Goal: Transaction & Acquisition: Purchase product/service

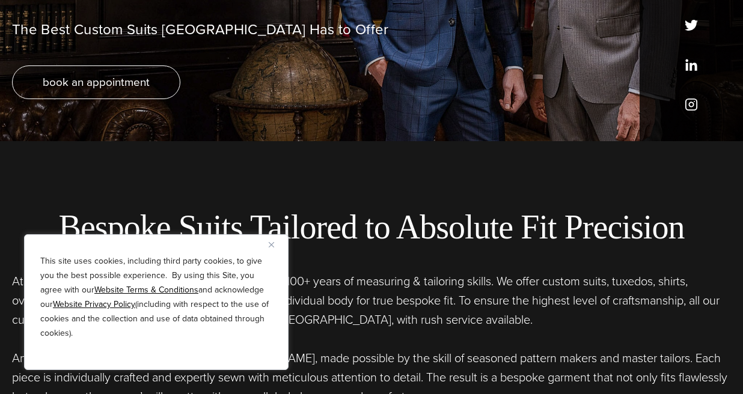
click at [271, 243] on img "Close" at bounding box center [271, 244] width 5 height 5
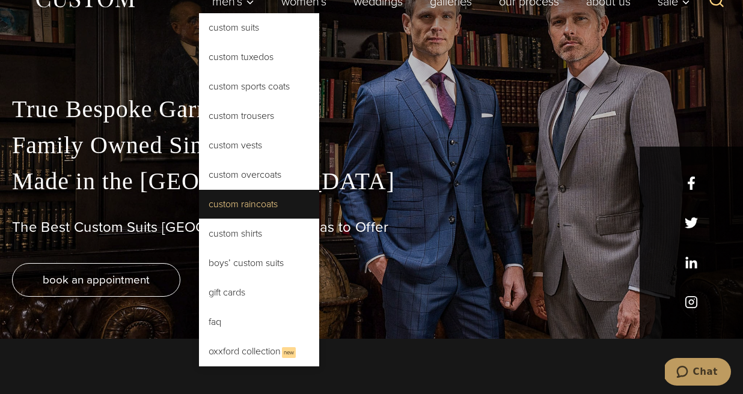
scroll to position [61, 0]
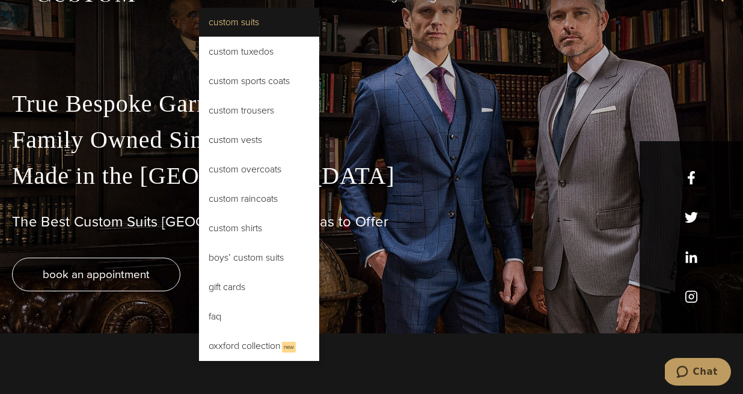
click at [278, 19] on link "Custom Suits" at bounding box center [259, 22] width 120 height 29
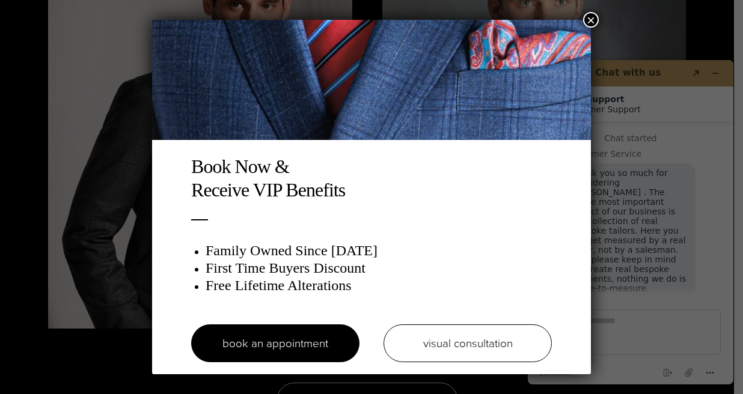
click at [593, 22] on button "×" at bounding box center [591, 20] width 16 height 16
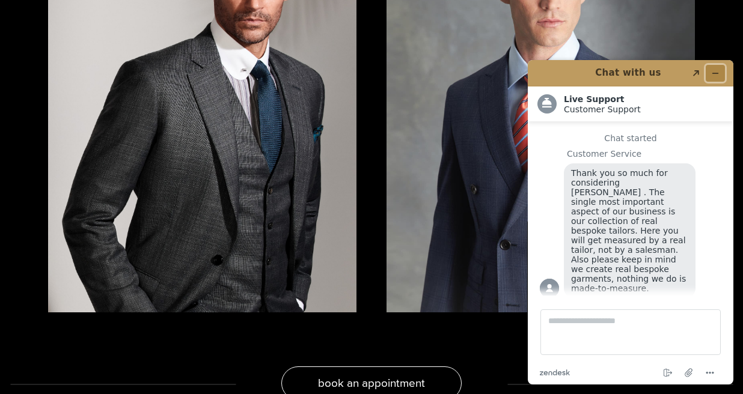
click at [713, 71] on icon "Minimize widget" at bounding box center [715, 73] width 8 height 8
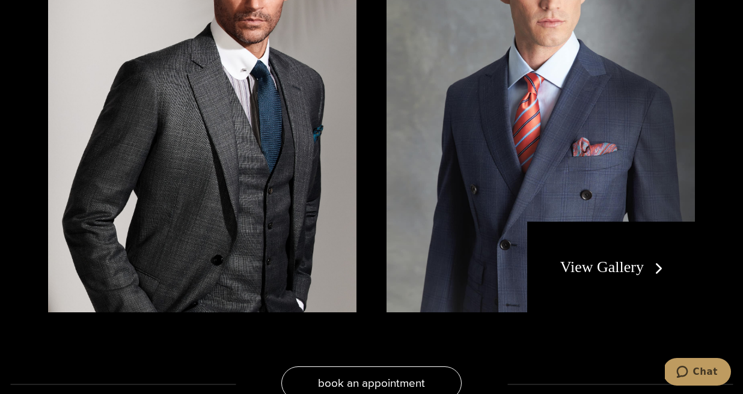
click at [621, 258] on link "View Gallery" at bounding box center [614, 266] width 108 height 17
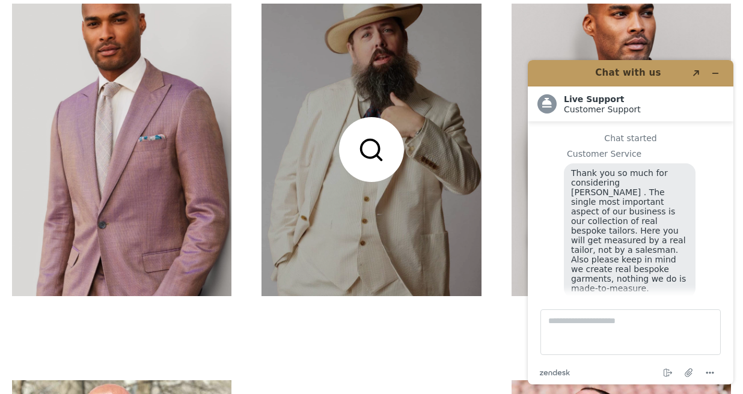
scroll to position [13, 0]
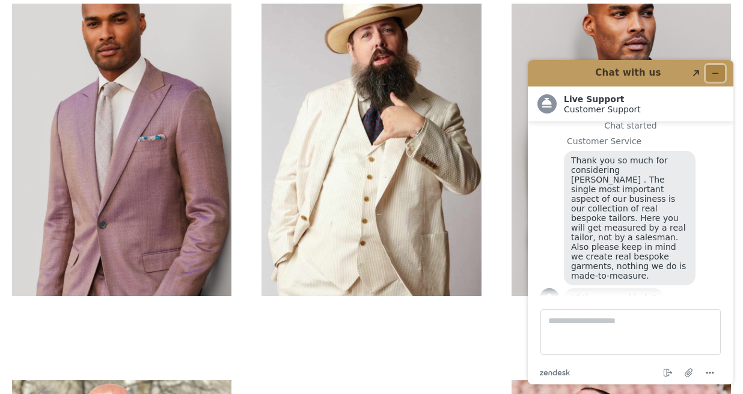
click at [716, 72] on icon "Minimize widget" at bounding box center [715, 73] width 8 height 8
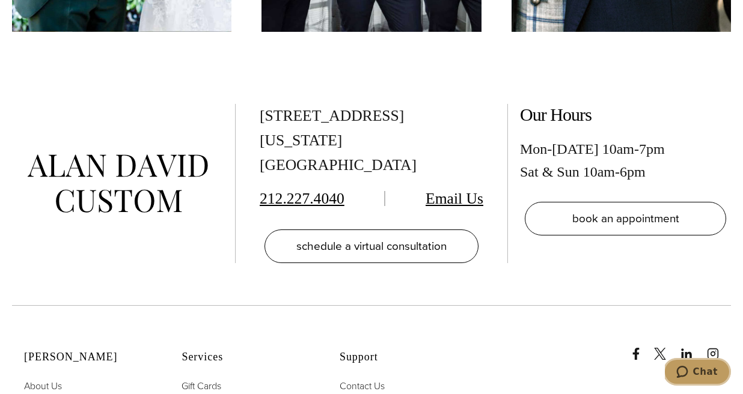
scroll to position [5025, 0]
